Goal: Information Seeking & Learning: Find specific fact

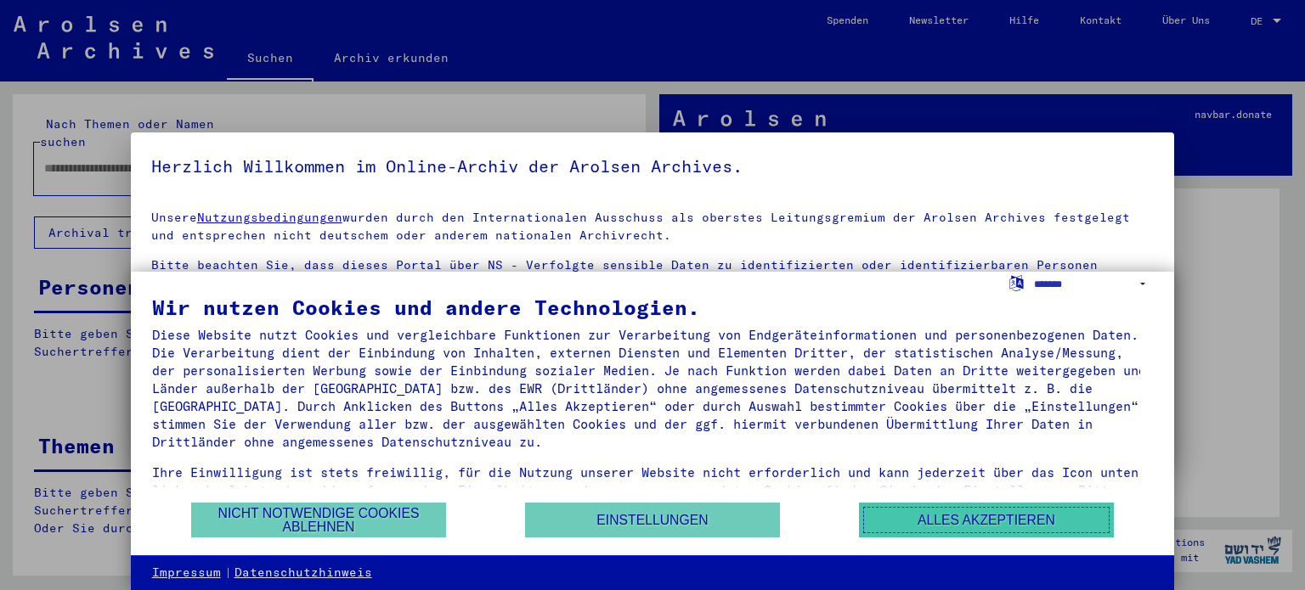
click at [864, 529] on button "Alles akzeptieren" at bounding box center [986, 520] width 255 height 35
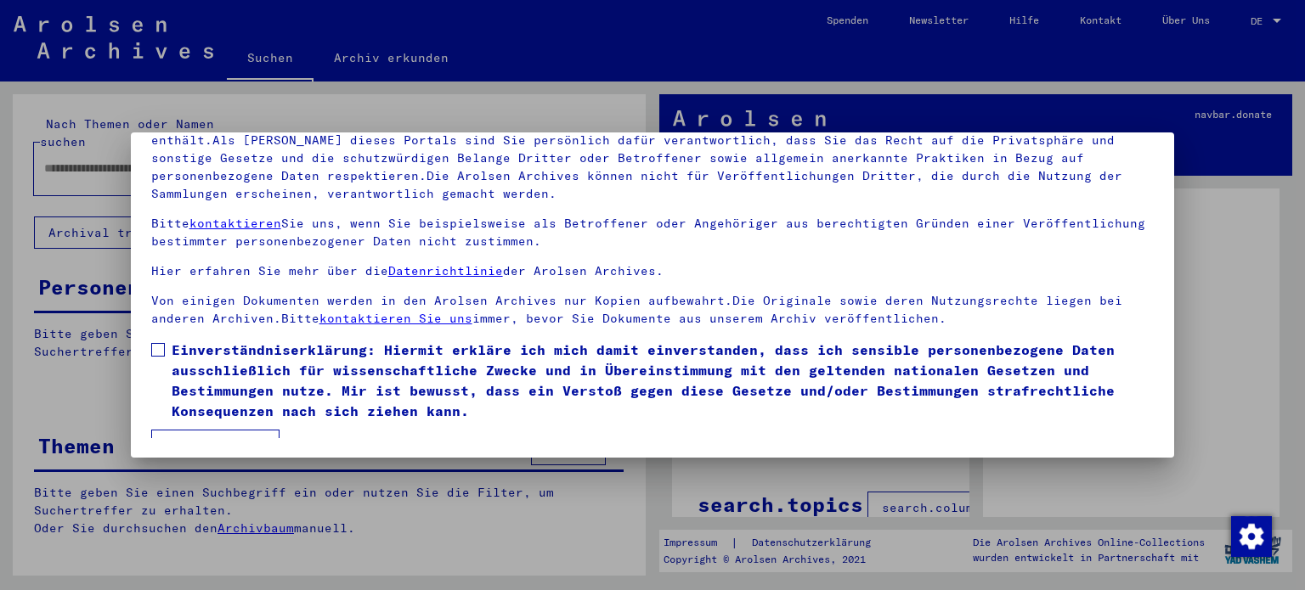
scroll to position [144, 0]
click at [1208, 244] on div at bounding box center [652, 295] width 1305 height 590
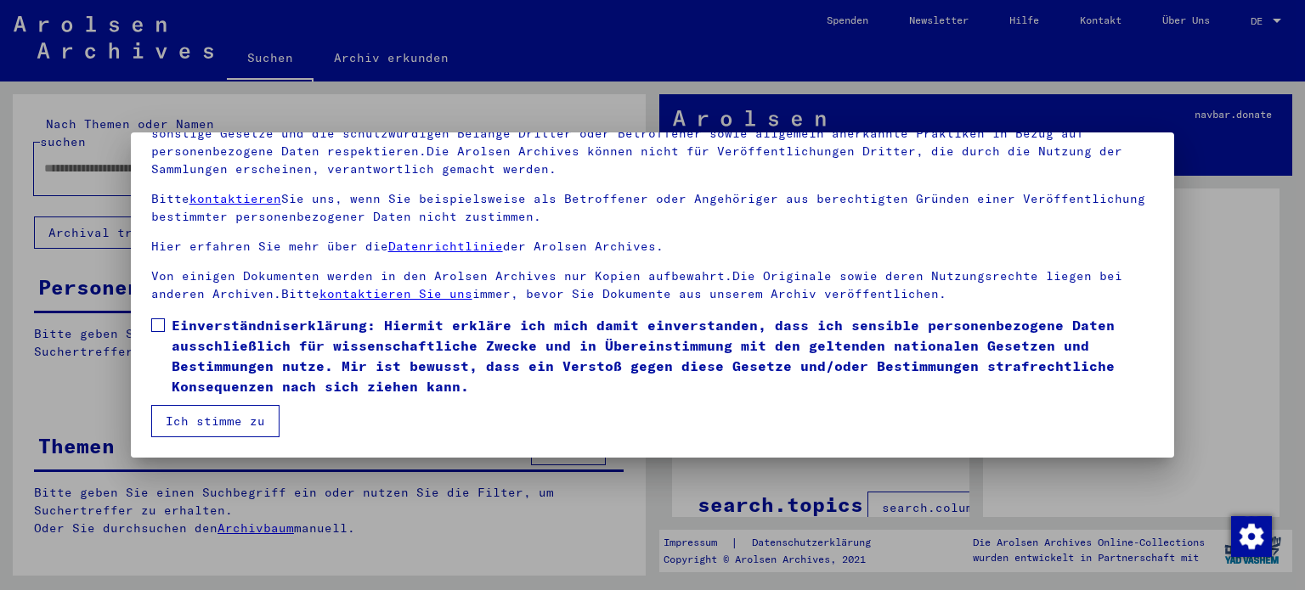
click at [160, 325] on span at bounding box center [158, 326] width 14 height 14
click at [257, 432] on button "Ich stimme zu" at bounding box center [215, 421] width 128 height 32
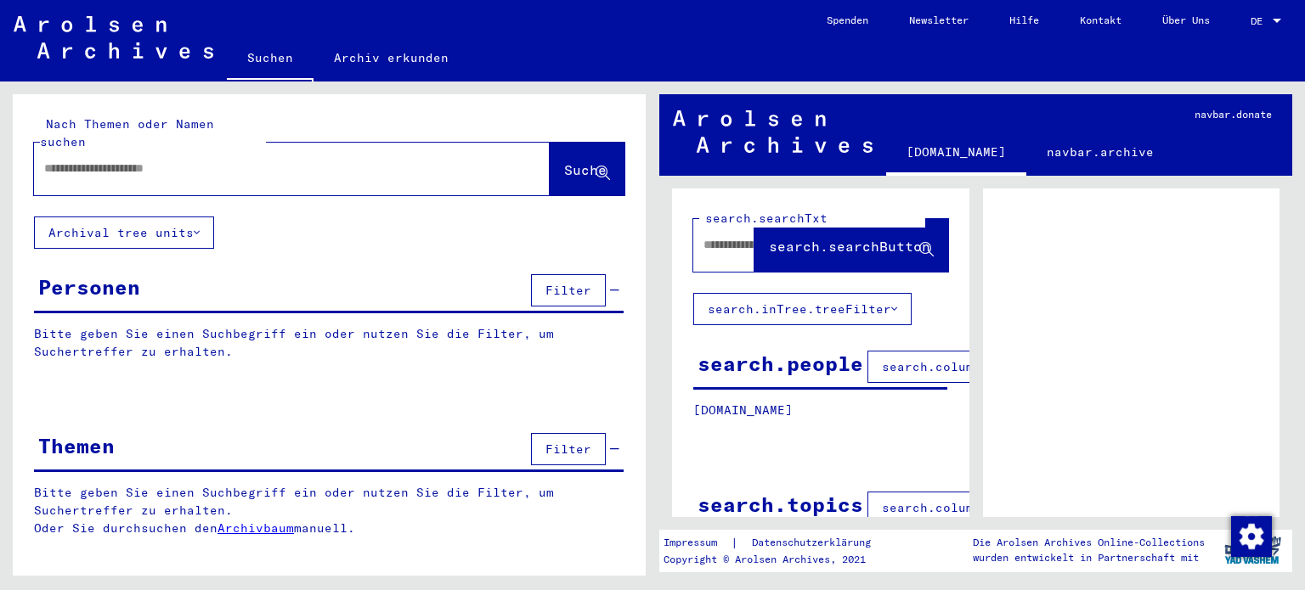
click at [148, 160] on input "text" at bounding box center [276, 169] width 465 height 18
click at [564, 161] on span "Suche" at bounding box center [585, 169] width 42 height 17
click at [598, 169] on button "Suche" at bounding box center [587, 169] width 75 height 53
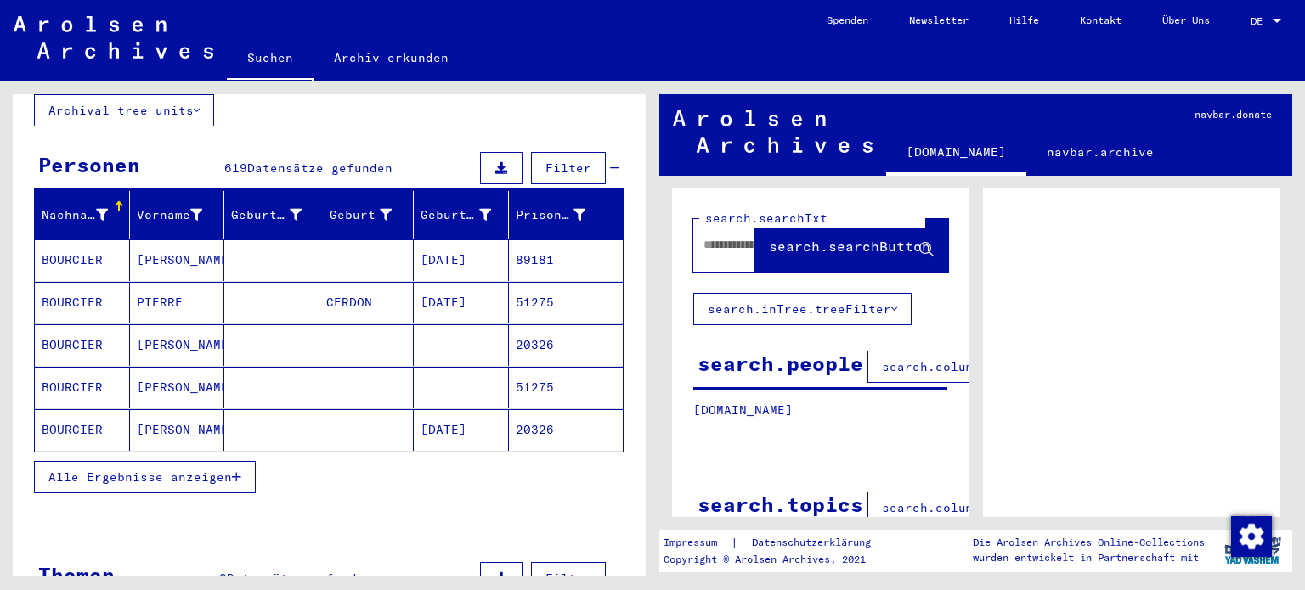
scroll to position [124, 0]
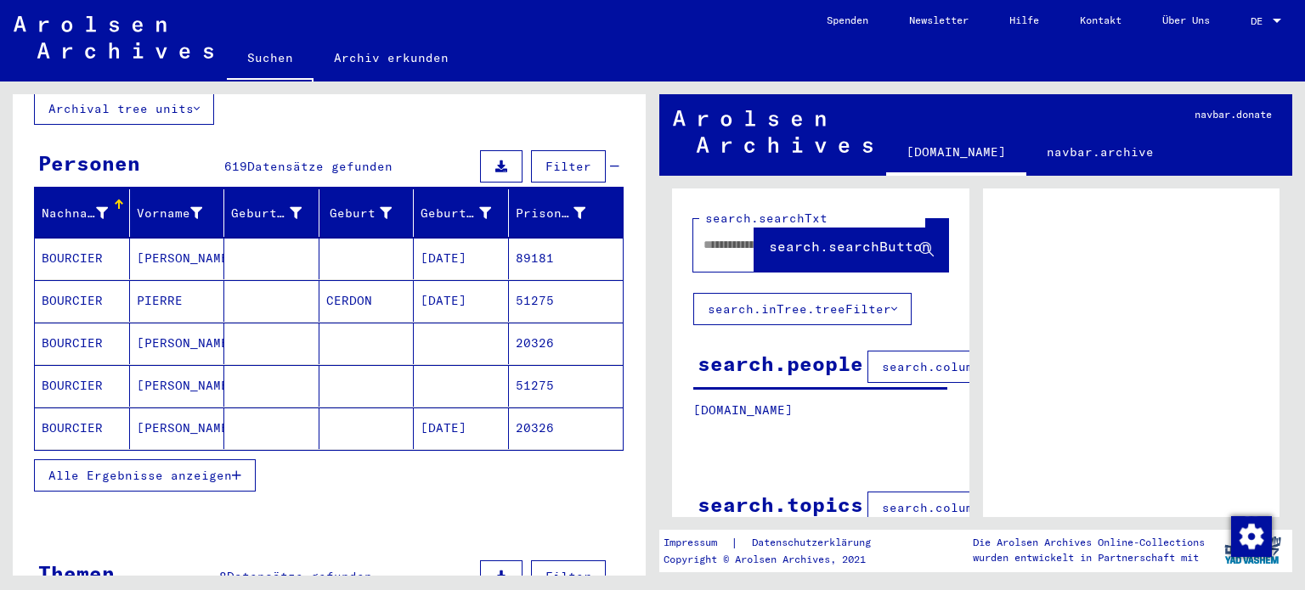
click at [153, 375] on mat-cell "[PERSON_NAME]" at bounding box center [177, 386] width 95 height 42
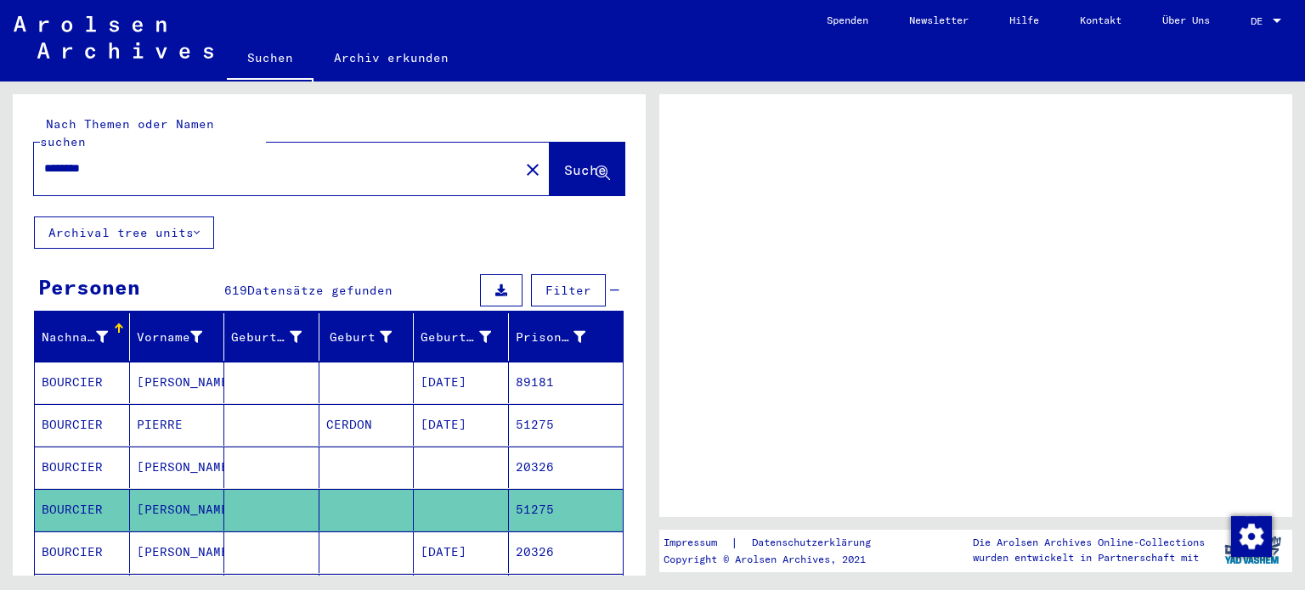
click at [323, 160] on input "********" at bounding box center [276, 169] width 465 height 18
type input "**********"
click at [550, 169] on button "Suche" at bounding box center [587, 169] width 75 height 53
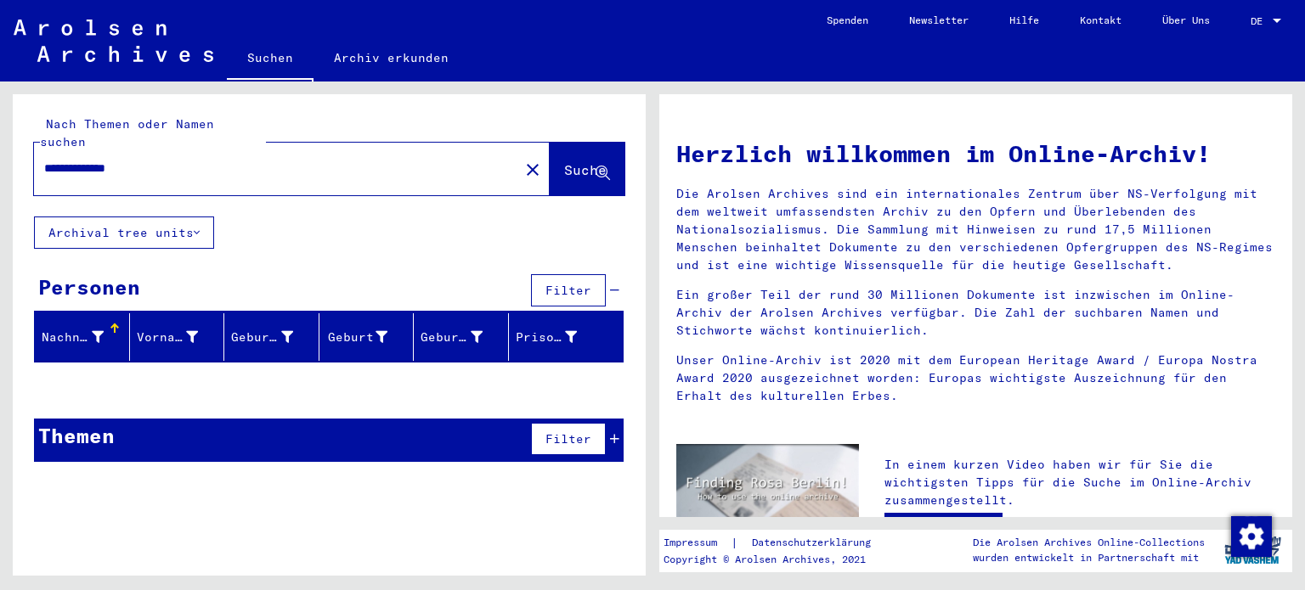
click at [156, 160] on input "**********" at bounding box center [271, 169] width 454 height 18
type input "********"
click at [194, 219] on button "Archival tree units" at bounding box center [124, 233] width 180 height 32
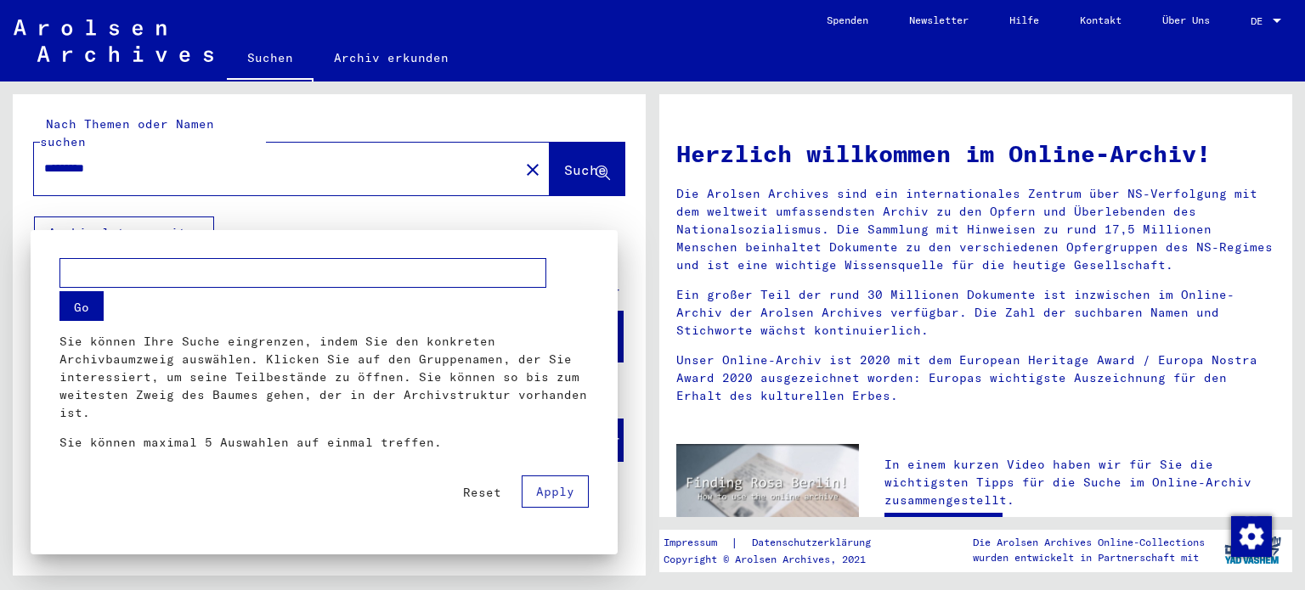
click at [582, 145] on div at bounding box center [652, 295] width 1305 height 590
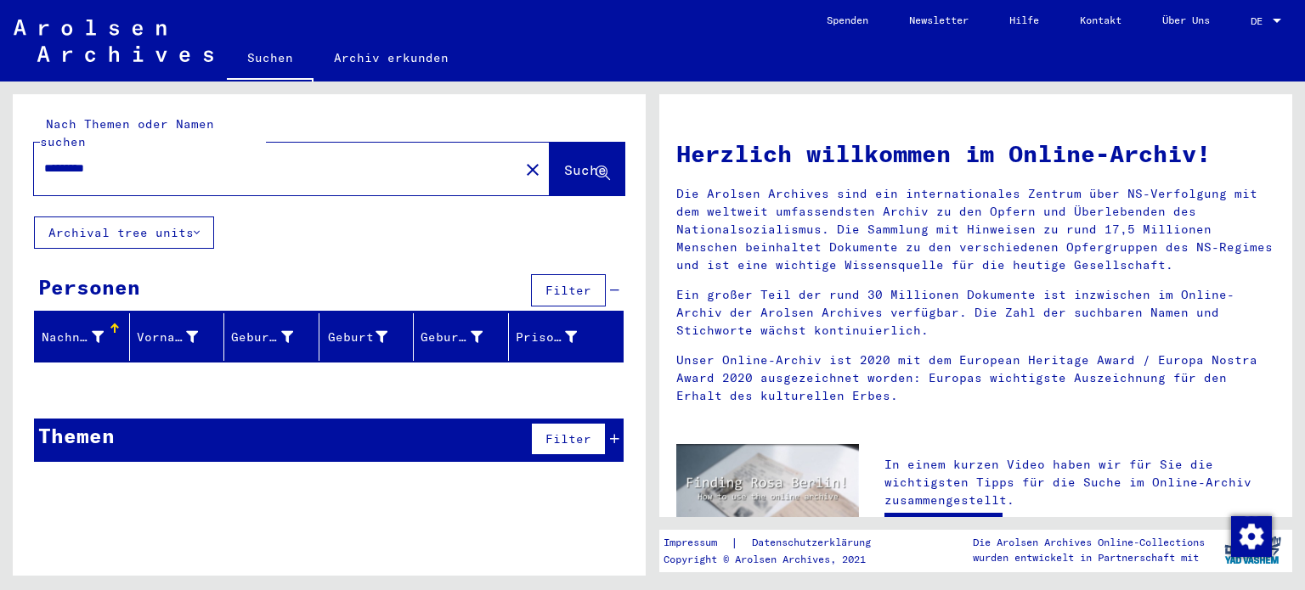
click at [562, 164] on button "Suche" at bounding box center [587, 169] width 75 height 53
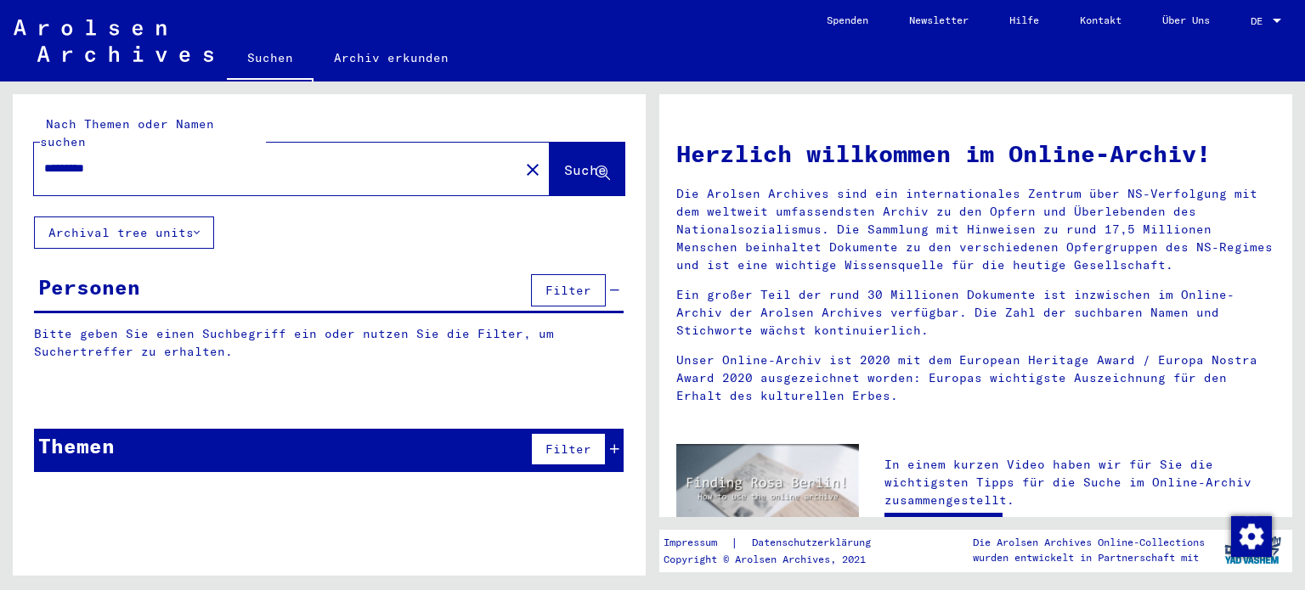
click at [581, 283] on span "Filter" at bounding box center [568, 290] width 46 height 15
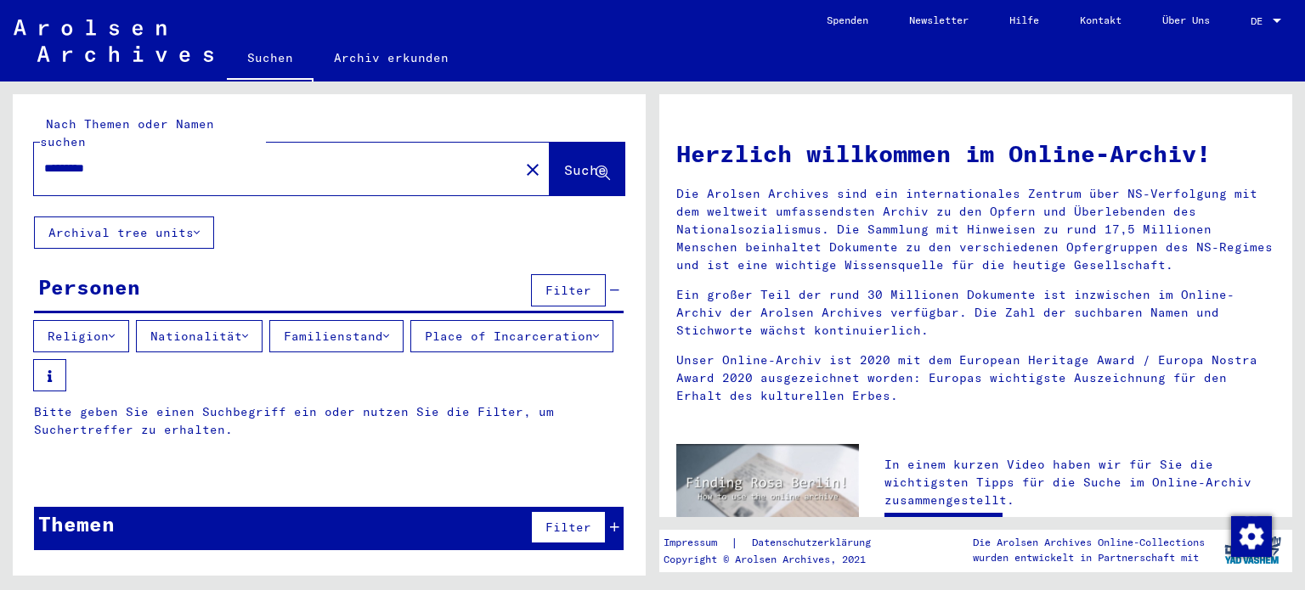
click at [564, 161] on span "Suche" at bounding box center [585, 169] width 42 height 17
click at [200, 224] on button "Archival tree units" at bounding box center [124, 233] width 180 height 32
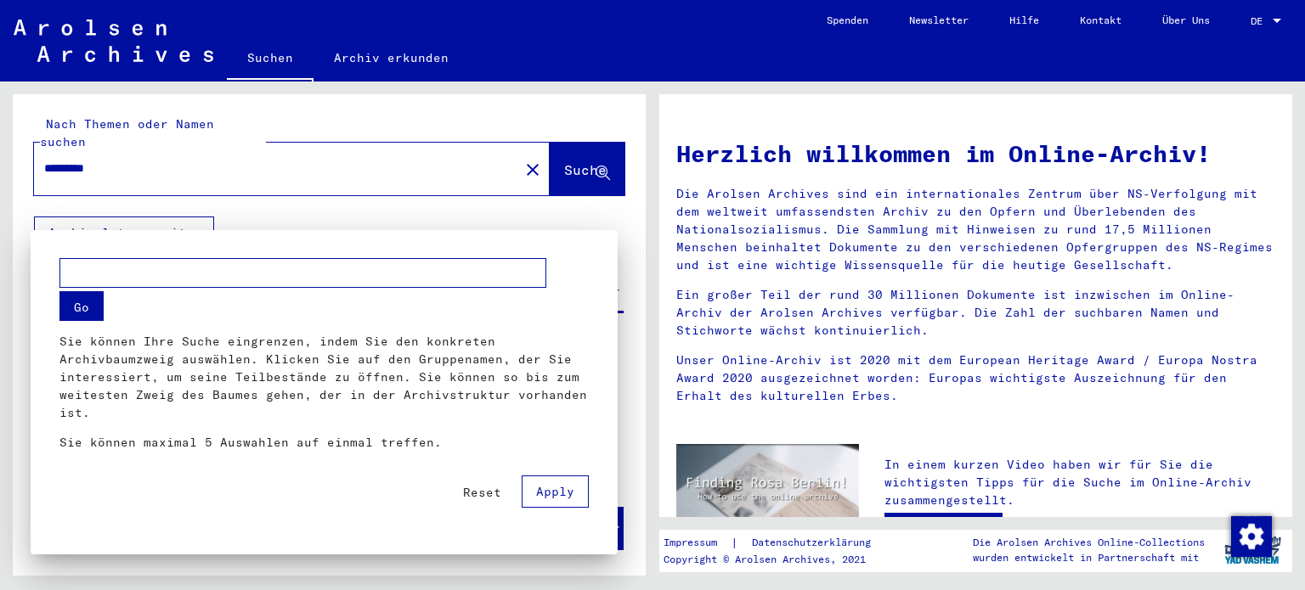
click at [533, 500] on button "Apply" at bounding box center [555, 492] width 67 height 32
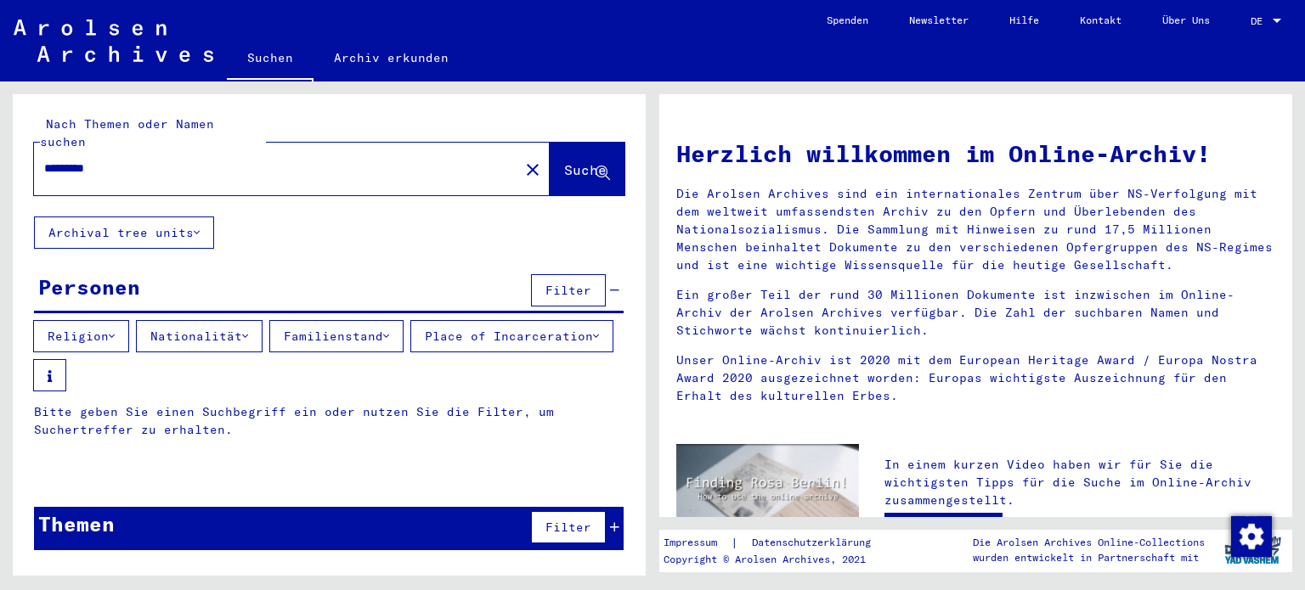
click at [564, 161] on span "Suche" at bounding box center [585, 169] width 42 height 17
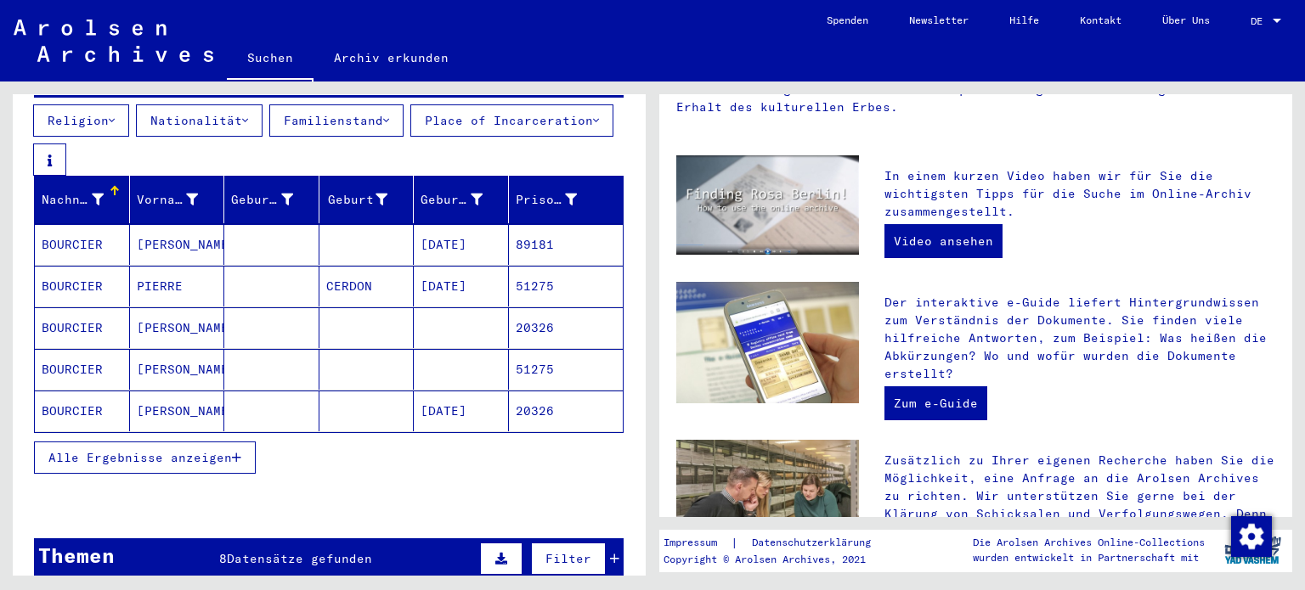
scroll to position [255, 0]
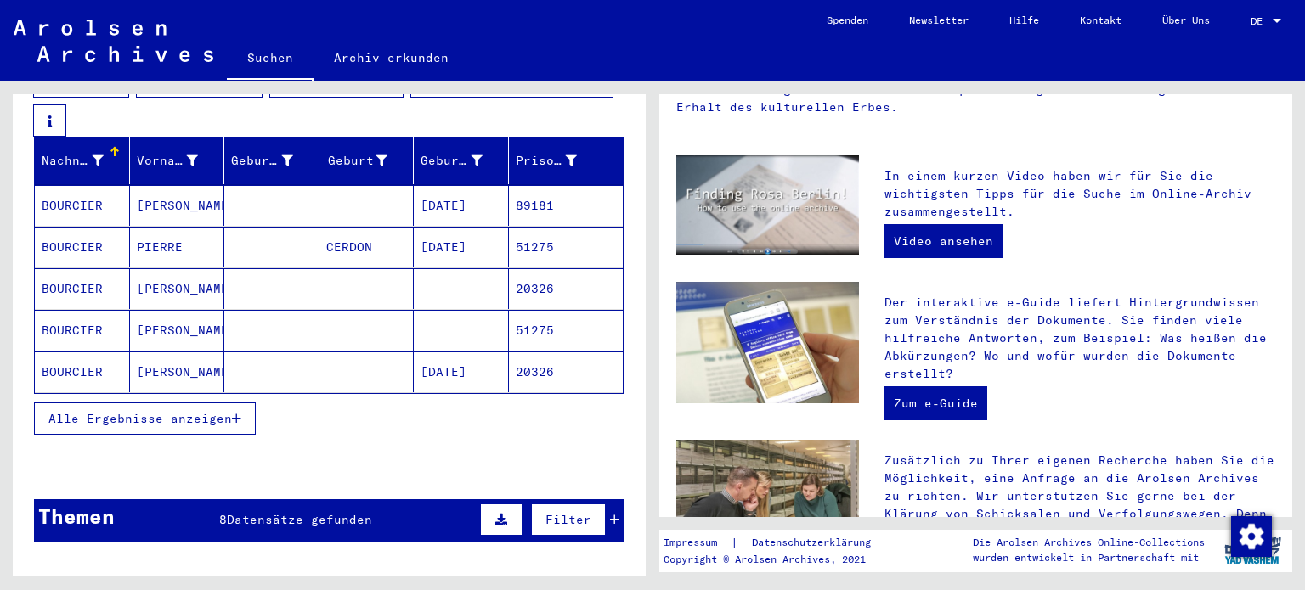
click at [239, 413] on icon "button" at bounding box center [236, 419] width 9 height 12
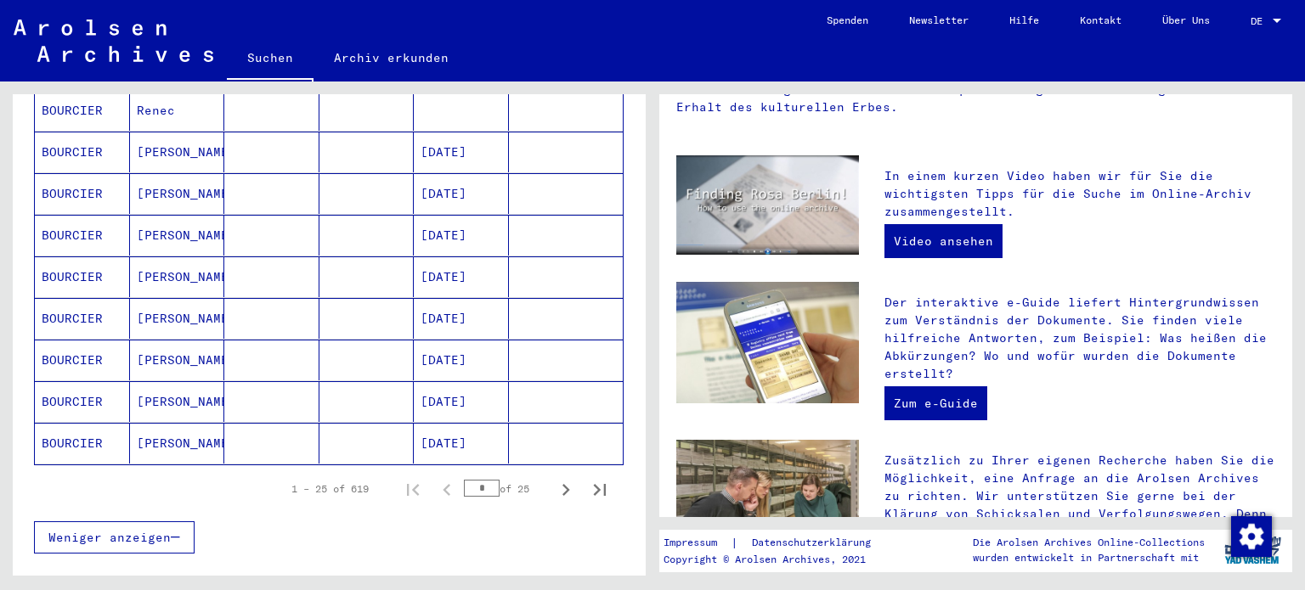
scroll to position [1061, 0]
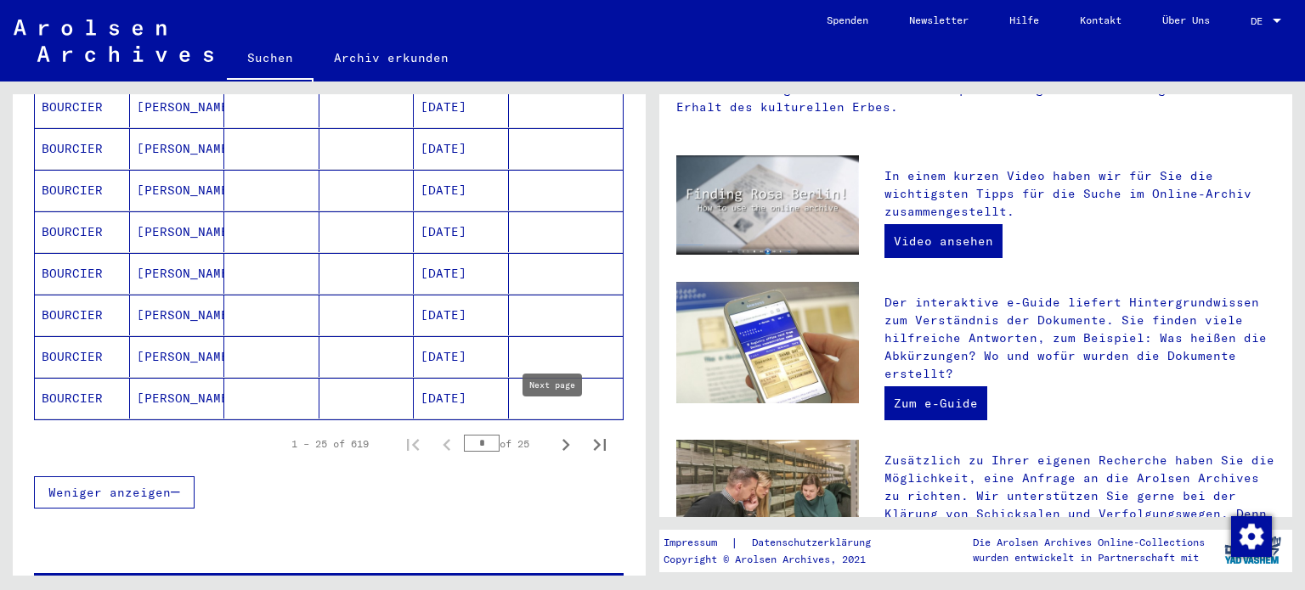
click at [554, 433] on icon "Next page" at bounding box center [566, 445] width 24 height 24
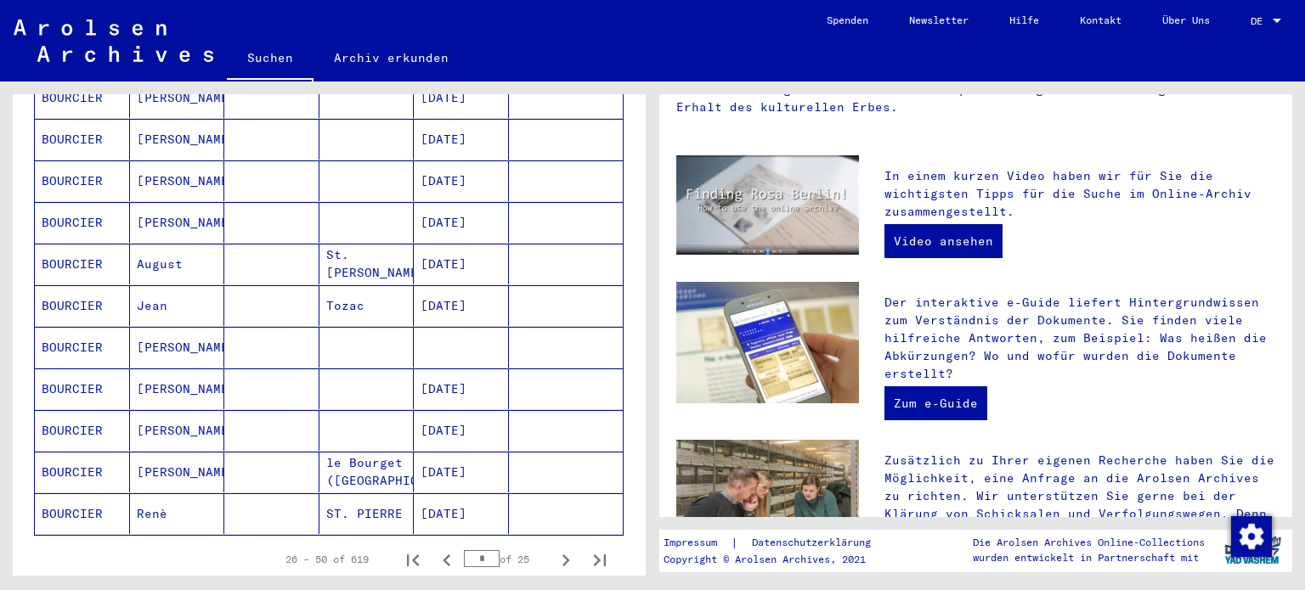
scroll to position [961, 0]
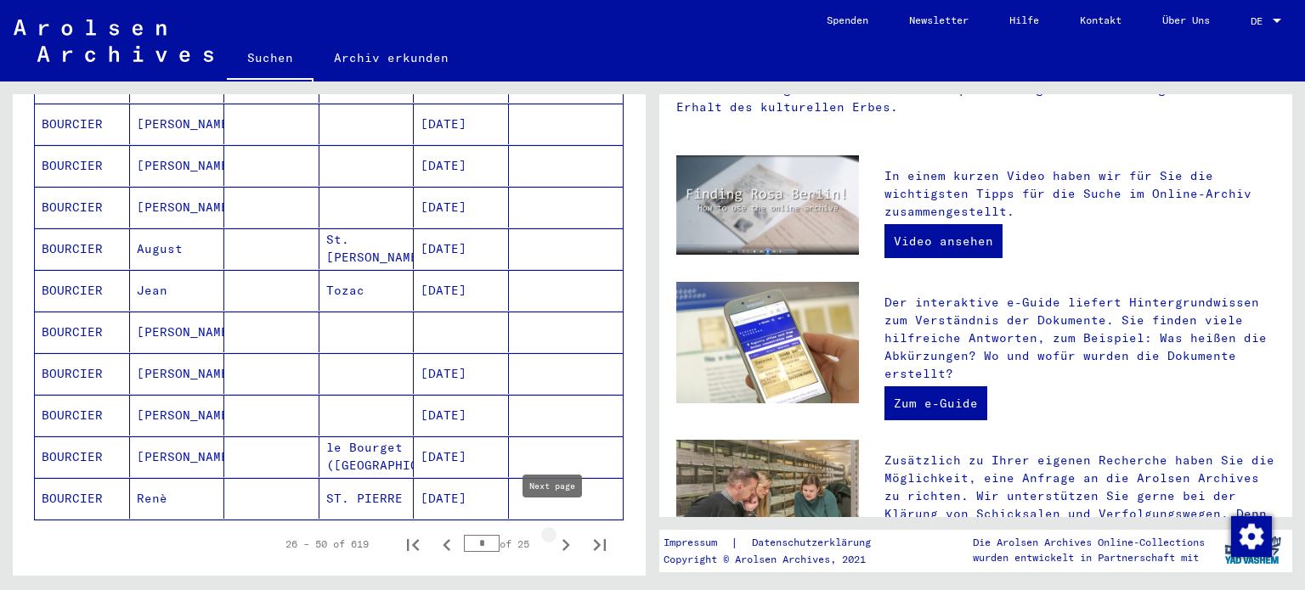
click at [554, 533] on icon "Next page" at bounding box center [566, 545] width 24 height 24
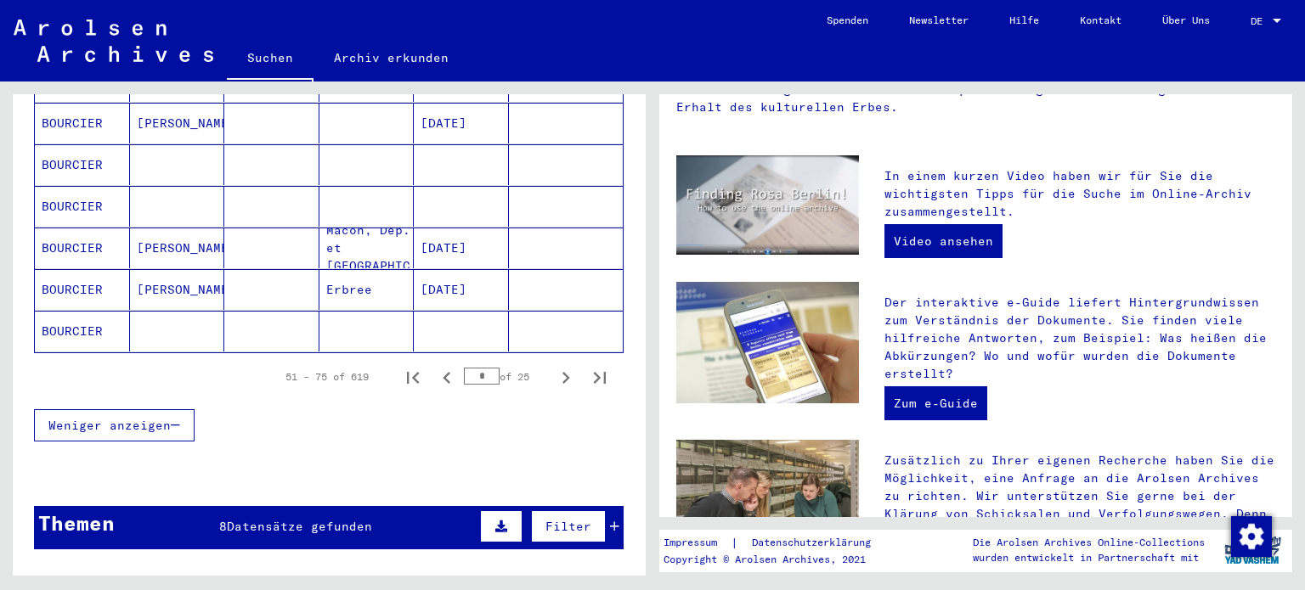
scroll to position [1244, 0]
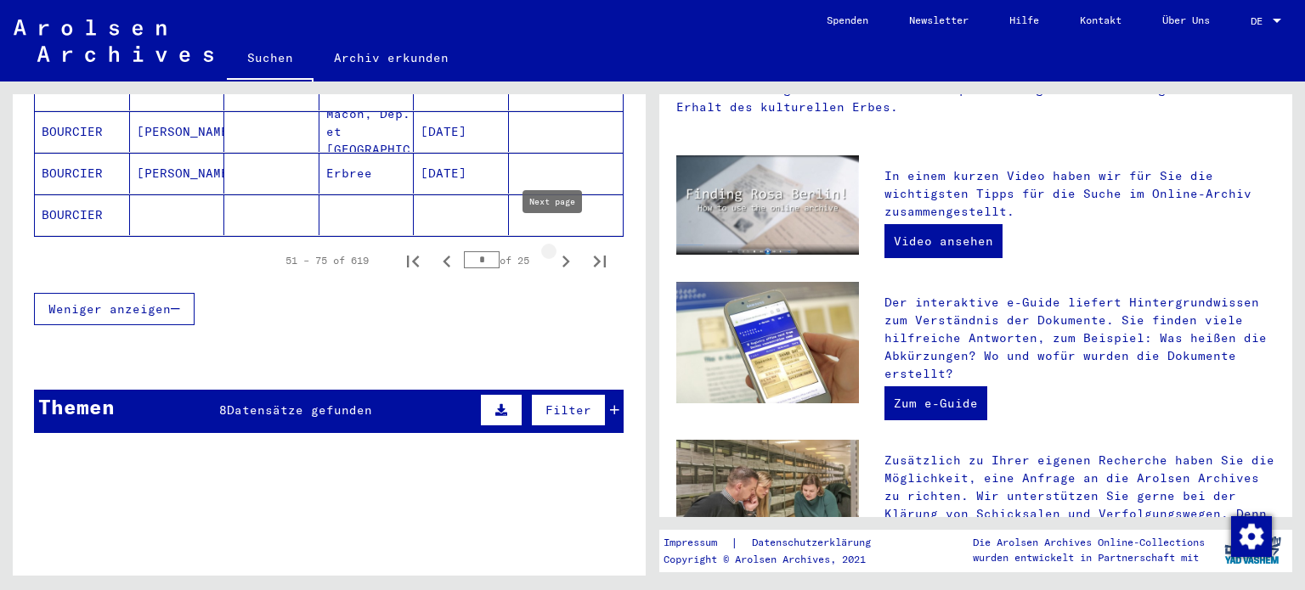
click at [554, 250] on icon "Next page" at bounding box center [566, 262] width 24 height 24
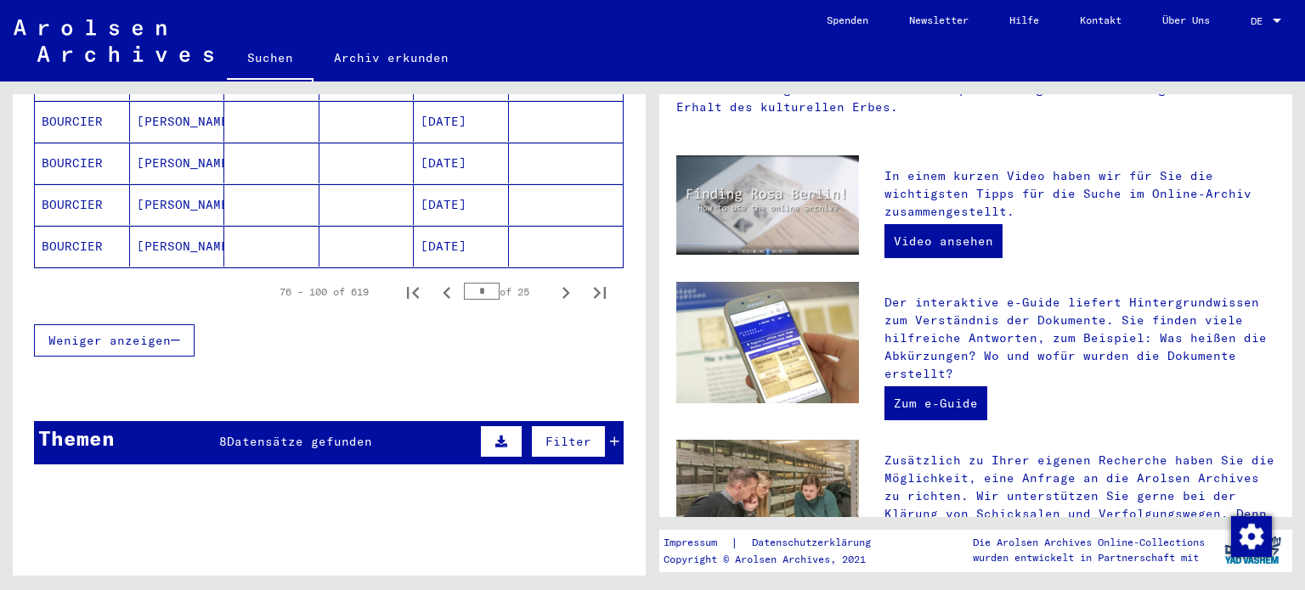
scroll to position [1263, 0]
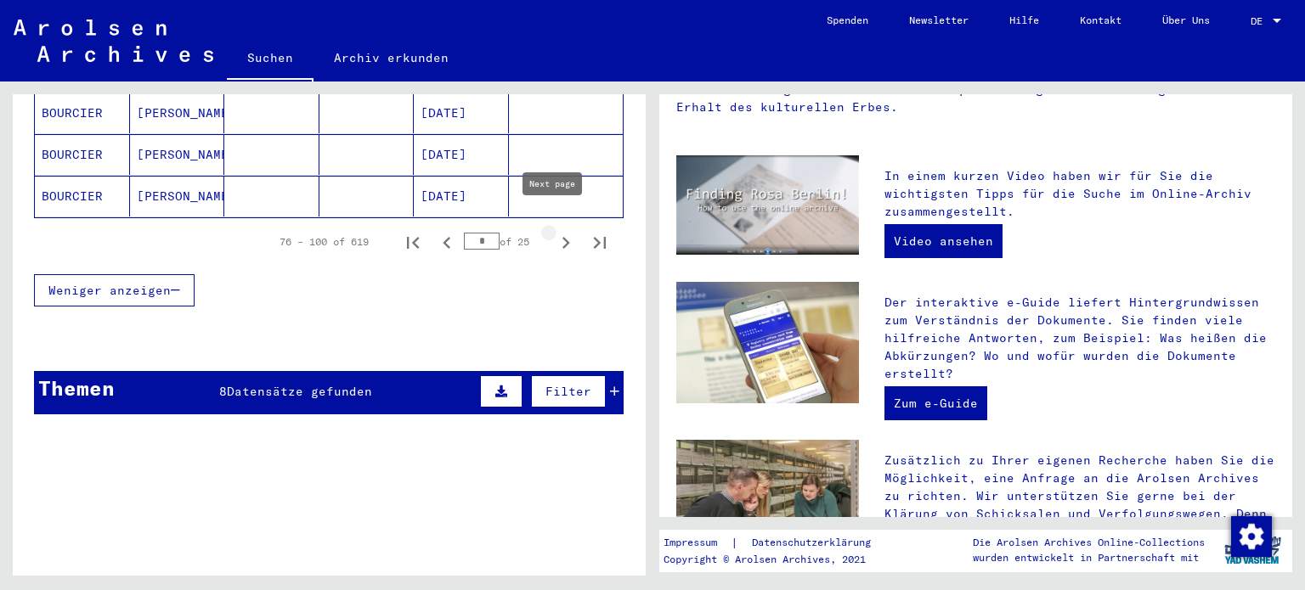
click at [554, 231] on icon "Next page" at bounding box center [566, 243] width 24 height 24
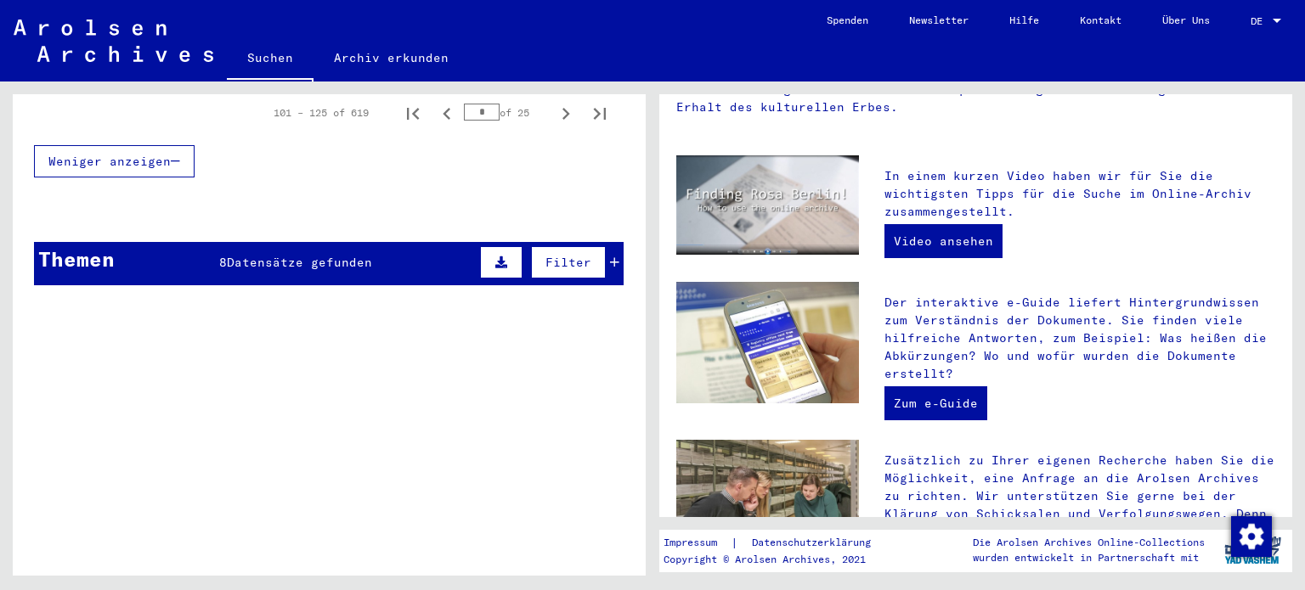
scroll to position [1374, 0]
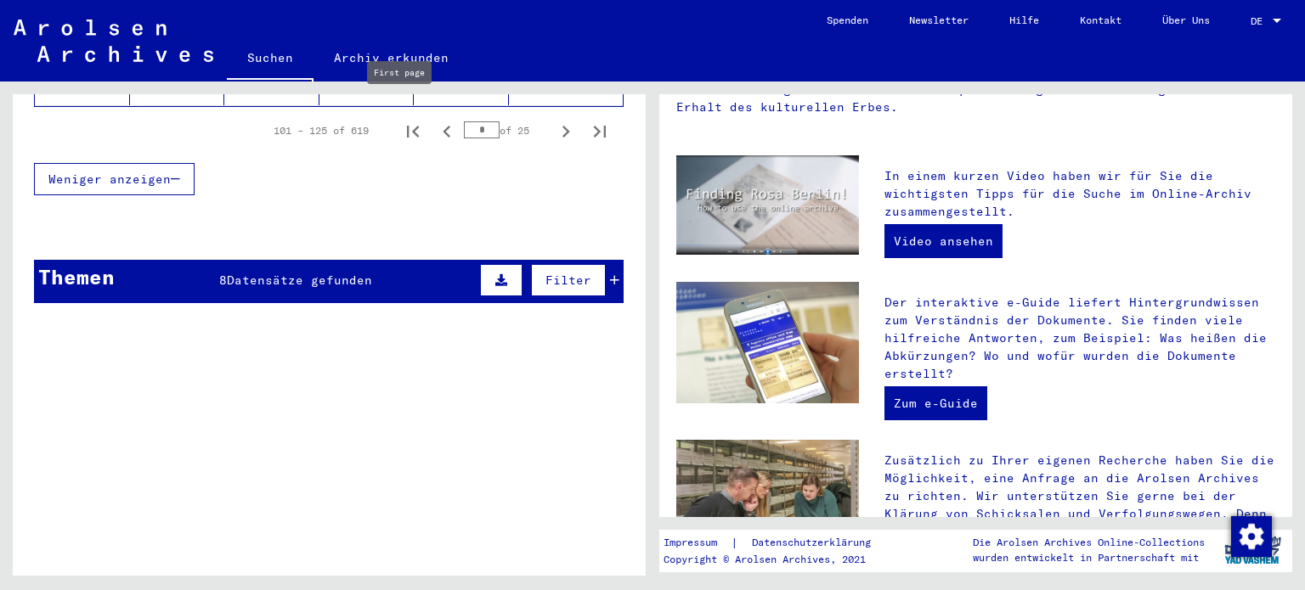
click at [407, 126] on icon "First page" at bounding box center [413, 132] width 12 height 12
type input "*"
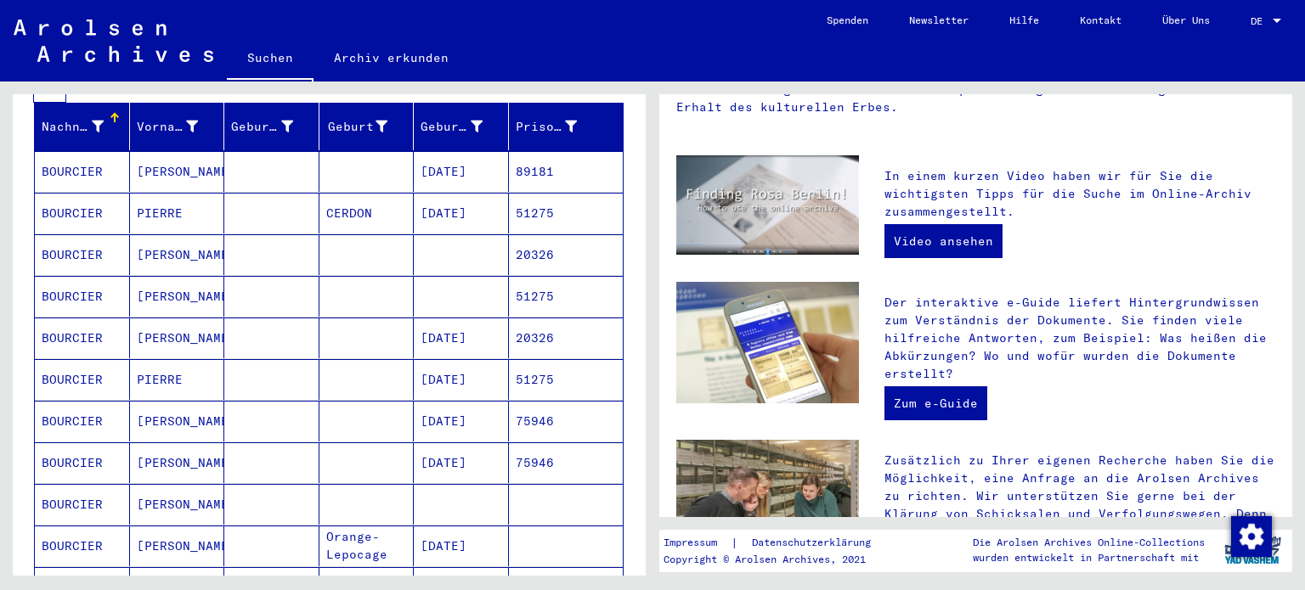
scroll to position [323, 0]
